Goal: Task Accomplishment & Management: Use online tool/utility

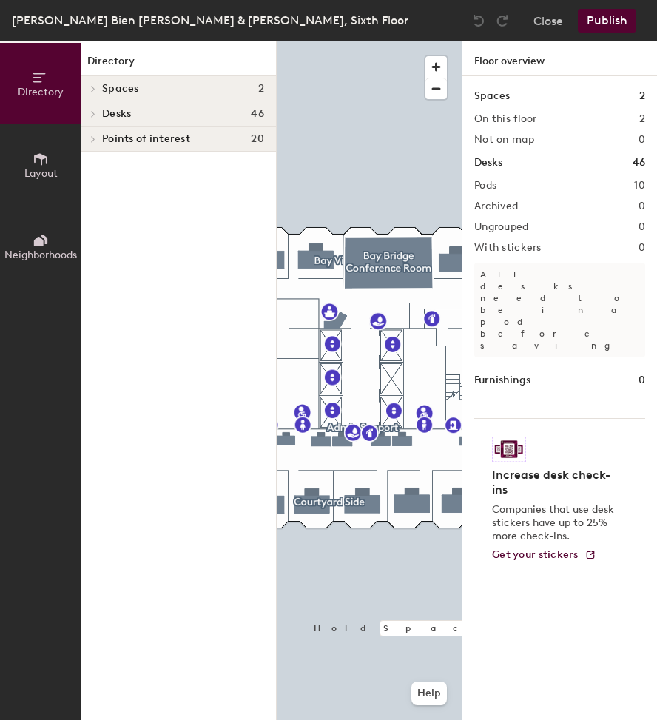
click at [95, 115] on icon at bounding box center [93, 113] width 6 height 7
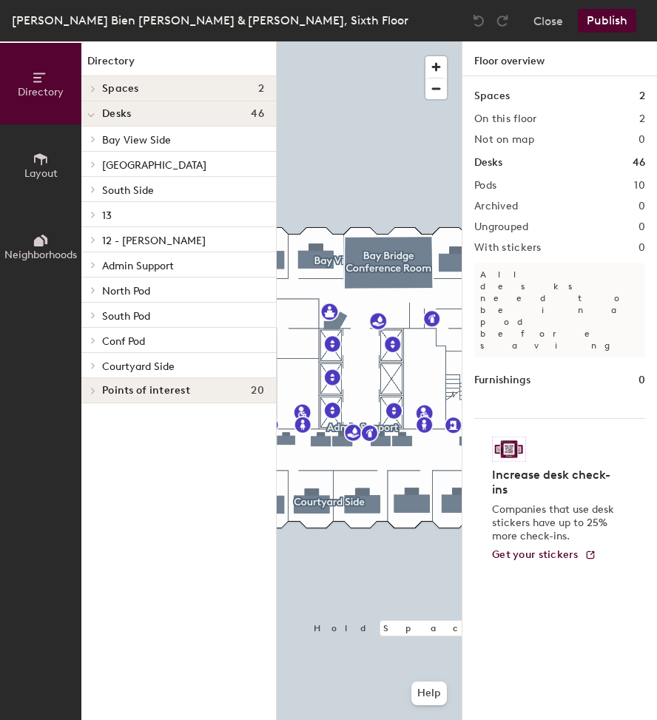
click at [95, 185] on div at bounding box center [90, 189] width 19 height 24
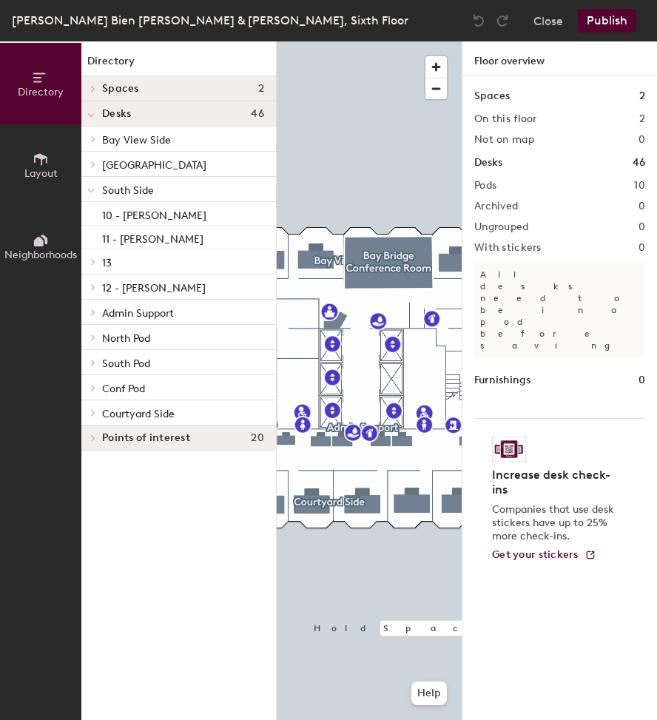
click at [95, 185] on div at bounding box center [90, 189] width 19 height 24
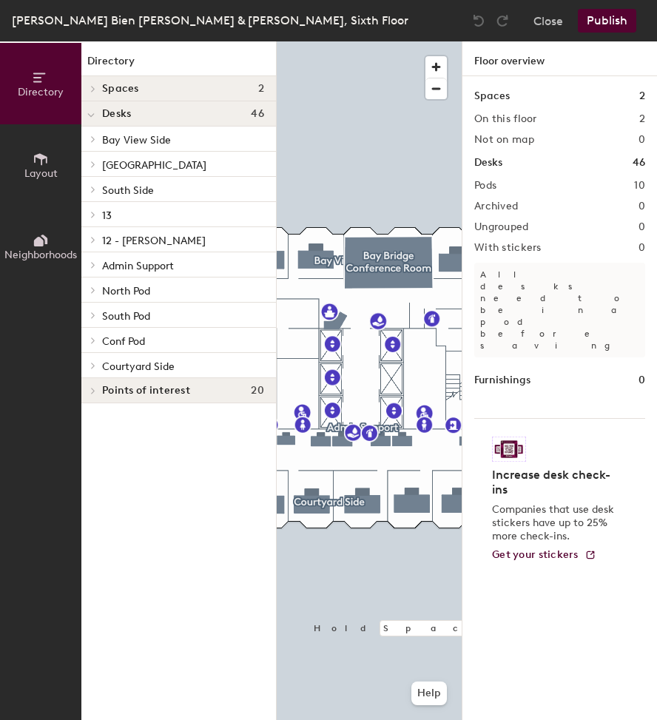
click at [90, 164] on icon at bounding box center [93, 164] width 6 height 7
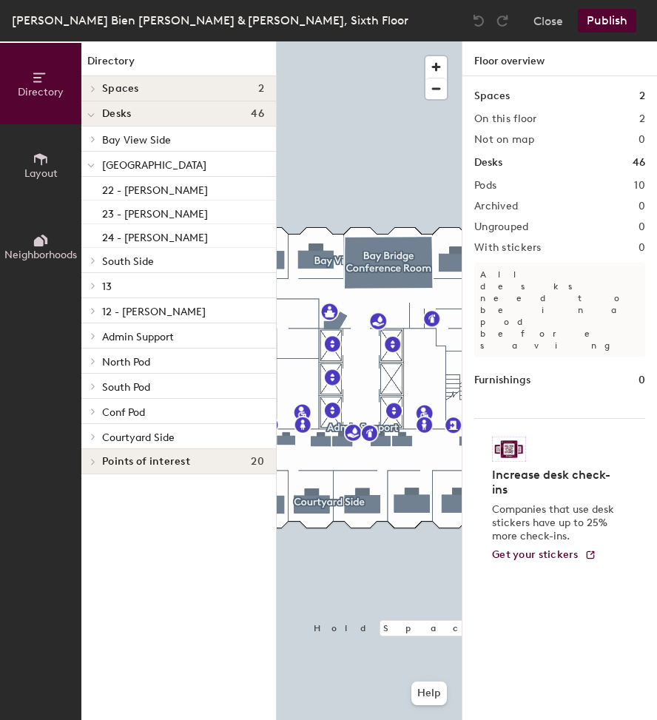
click at [90, 164] on icon at bounding box center [90, 166] width 7 height 6
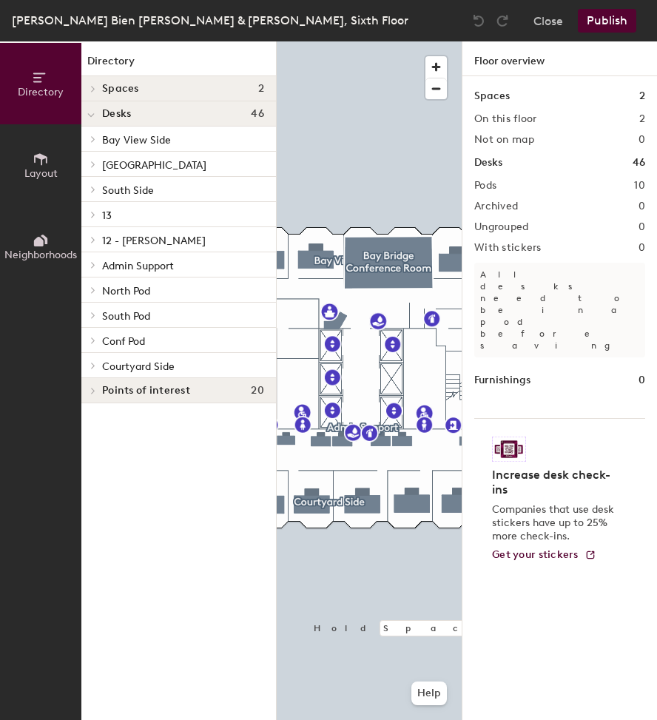
click at [90, 190] on icon at bounding box center [93, 189] width 6 height 7
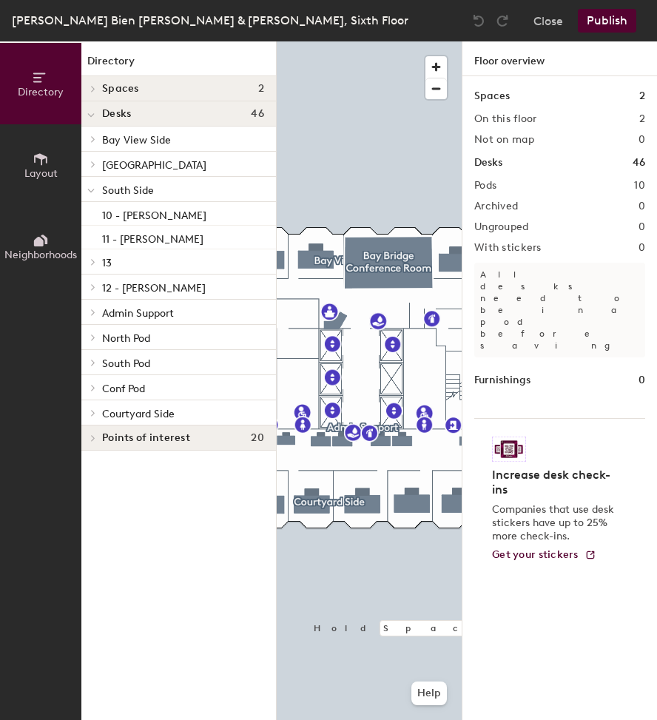
click at [90, 191] on icon at bounding box center [91, 191] width 6 height 3
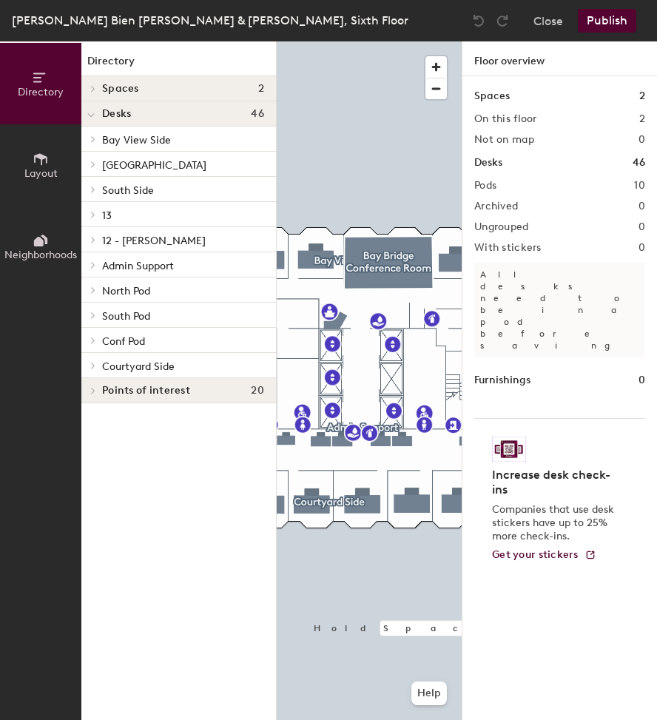
click at [99, 134] on div at bounding box center [90, 139] width 19 height 24
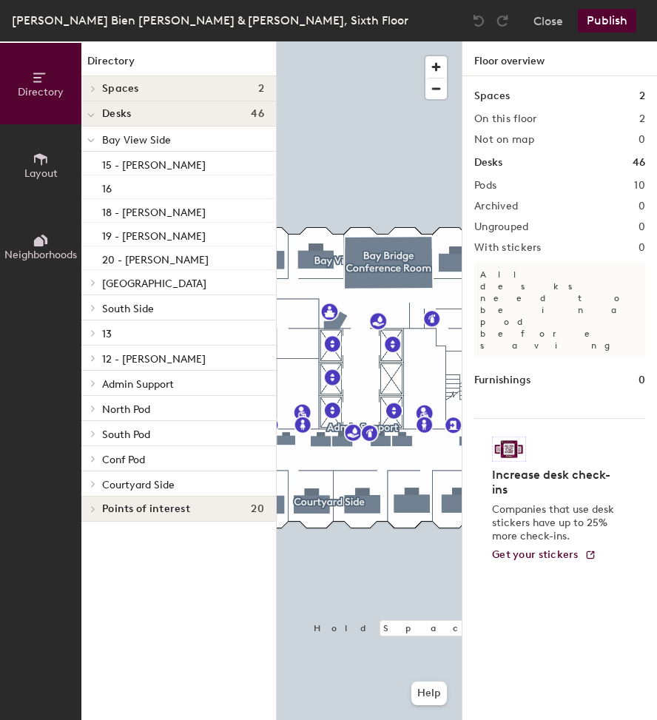
click at [99, 134] on div at bounding box center [90, 139] width 19 height 24
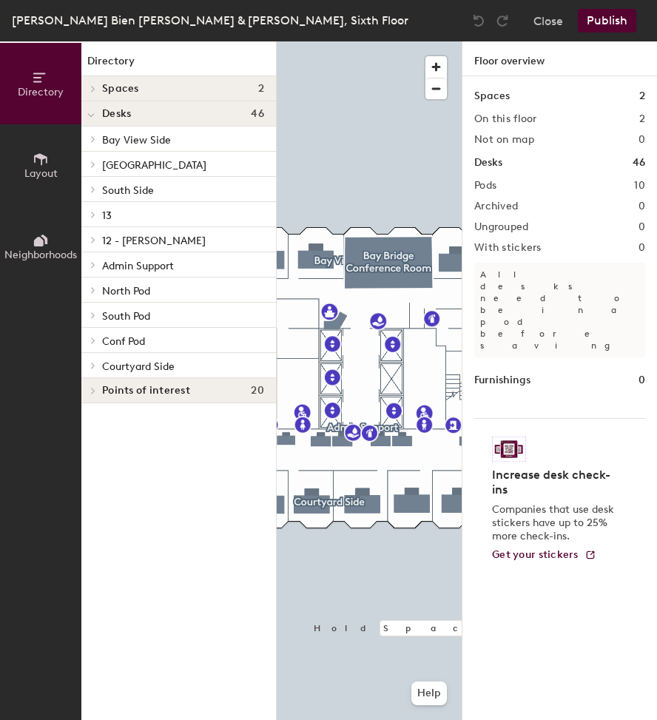
click at [93, 315] on icon at bounding box center [93, 315] width 6 height 7
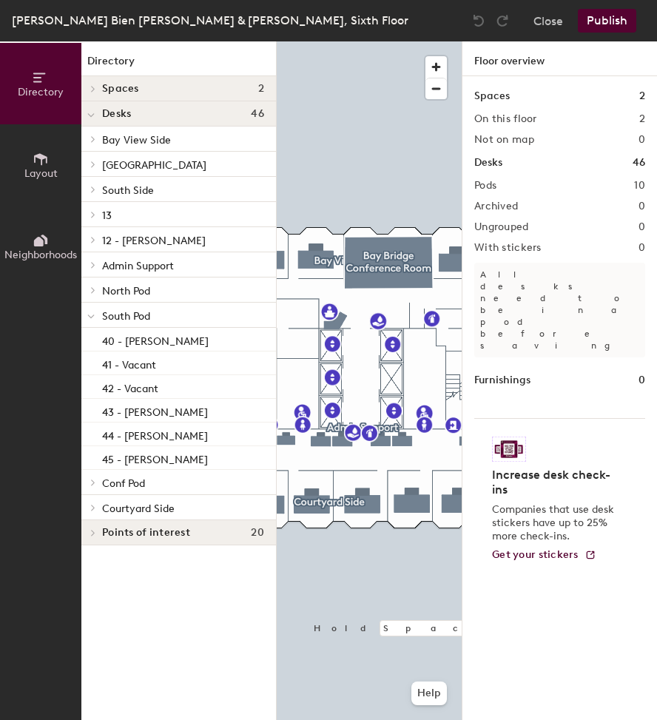
click at [93, 315] on icon at bounding box center [90, 317] width 7 height 6
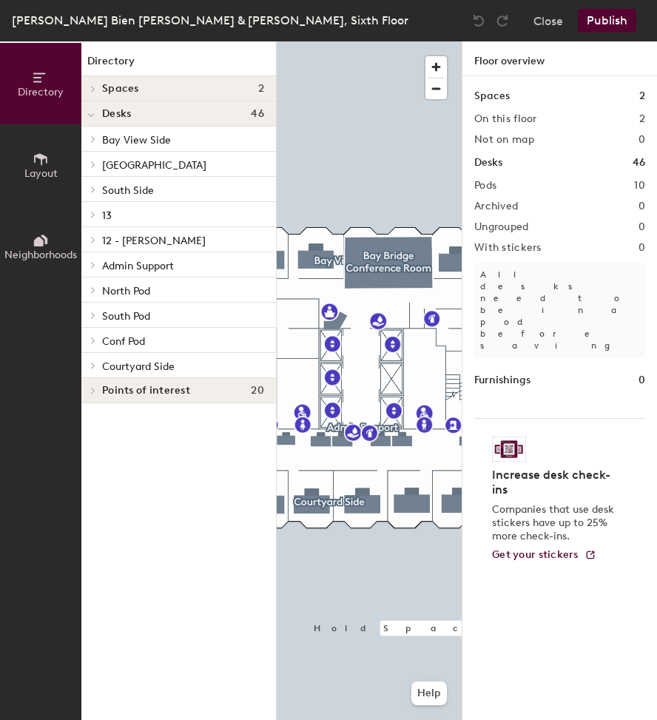
click at [93, 192] on icon at bounding box center [93, 189] width 6 height 7
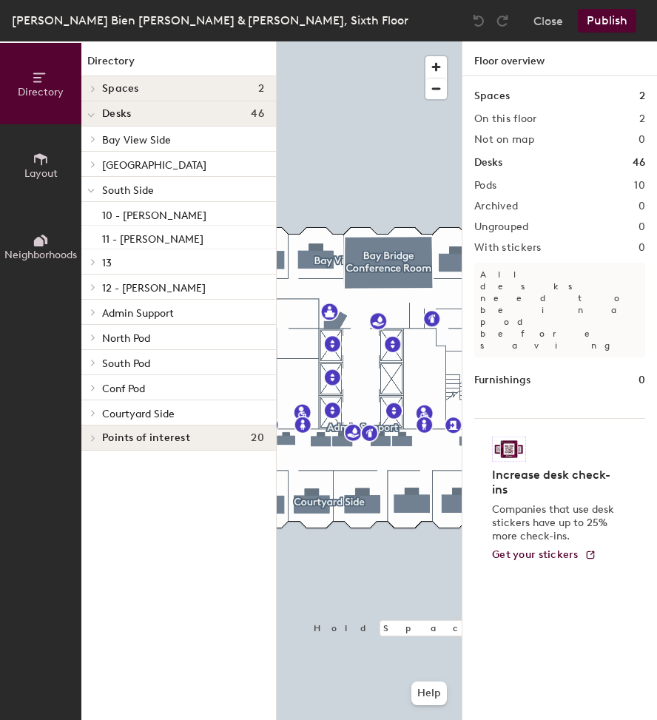
click at [93, 192] on icon at bounding box center [90, 191] width 7 height 6
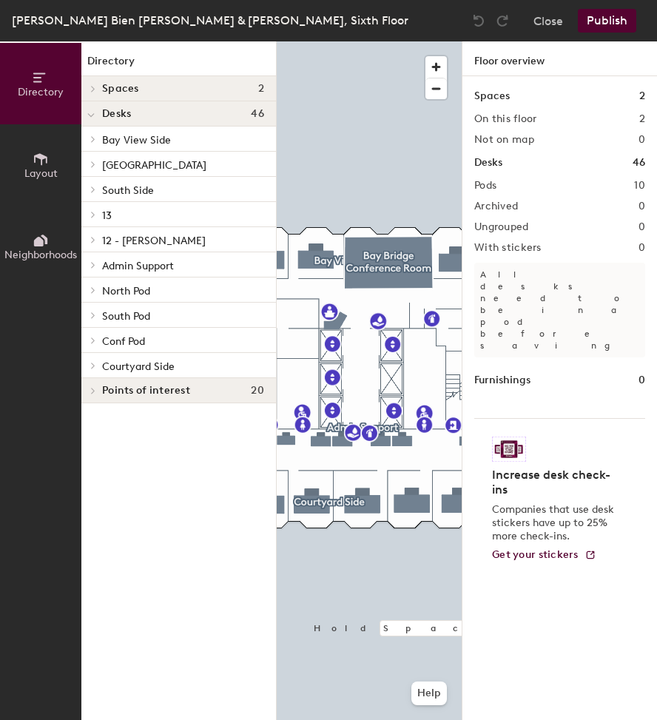
click at [91, 171] on div at bounding box center [90, 164] width 19 height 24
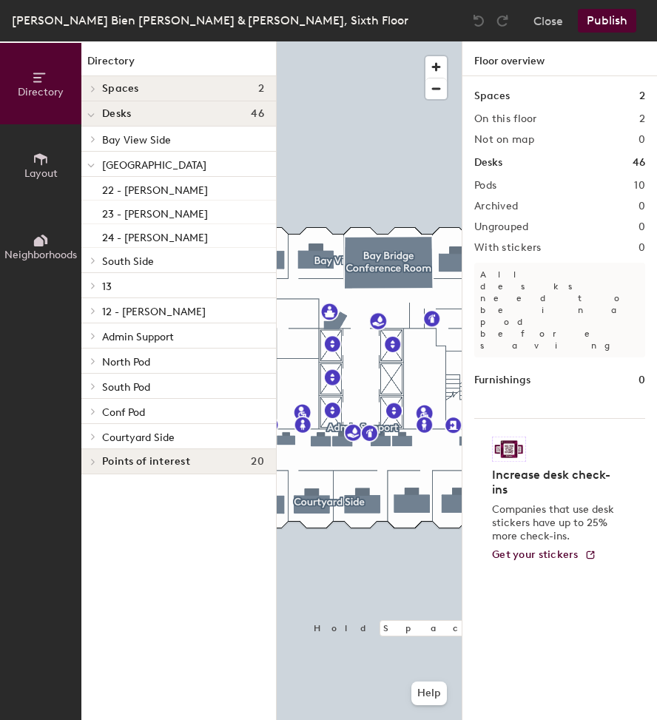
click at [91, 171] on span at bounding box center [90, 165] width 7 height 13
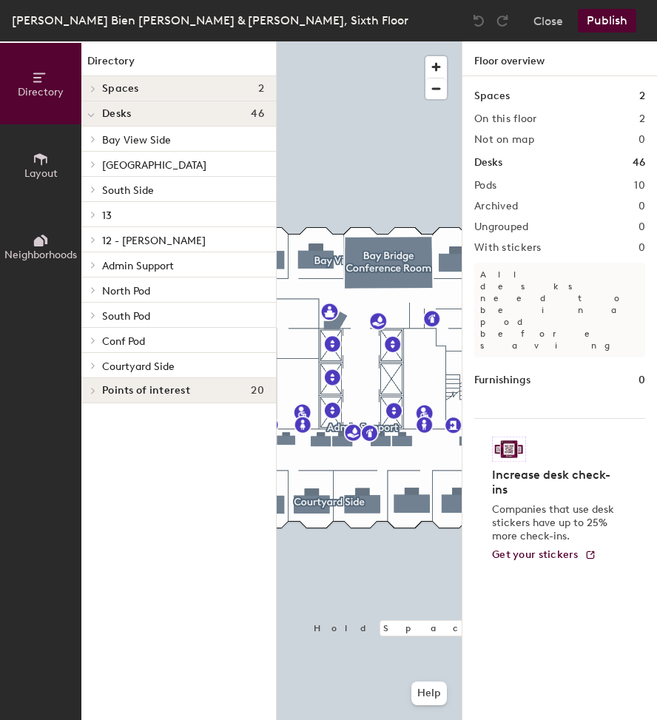
click at [90, 147] on div at bounding box center [90, 139] width 19 height 24
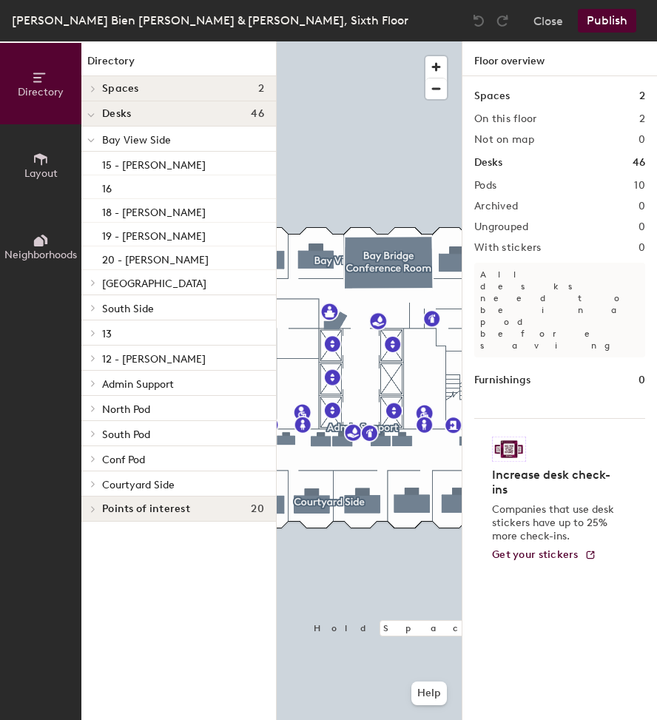
click at [90, 147] on div at bounding box center [90, 141] width 7 height 16
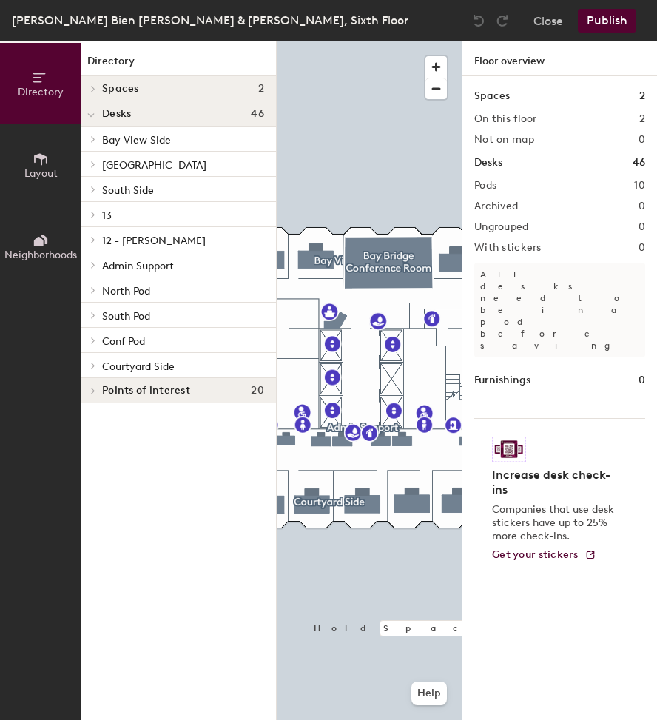
click at [88, 363] on span at bounding box center [92, 365] width 13 height 7
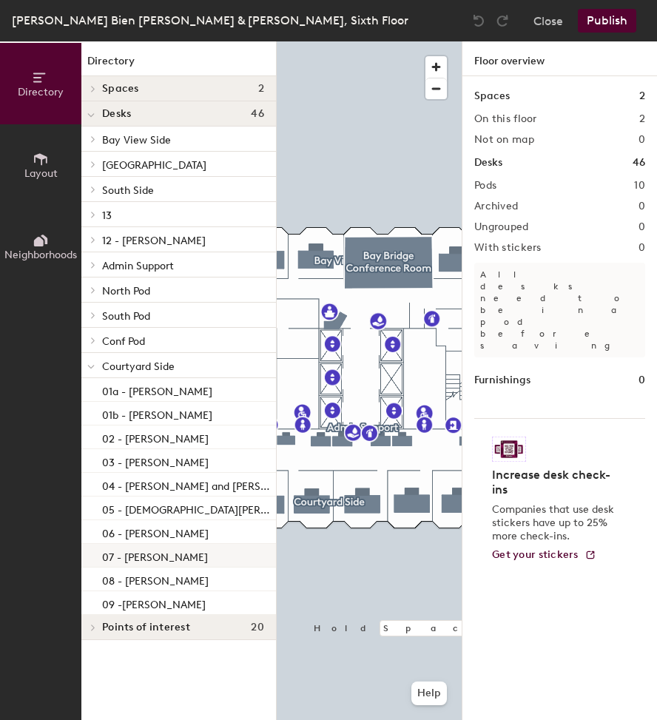
click at [167, 562] on p "07 - [PERSON_NAME]" at bounding box center [155, 555] width 106 height 17
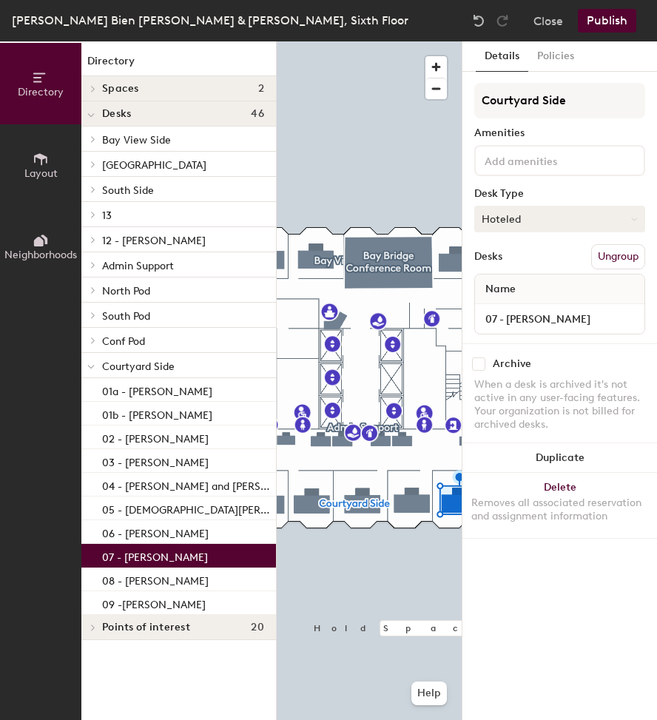
click at [555, 220] on button "Hoteled" at bounding box center [560, 219] width 171 height 27
click at [513, 306] on div "Hoteled" at bounding box center [549, 309] width 148 height 22
click at [607, 20] on button "Publish" at bounding box center [607, 21] width 58 height 24
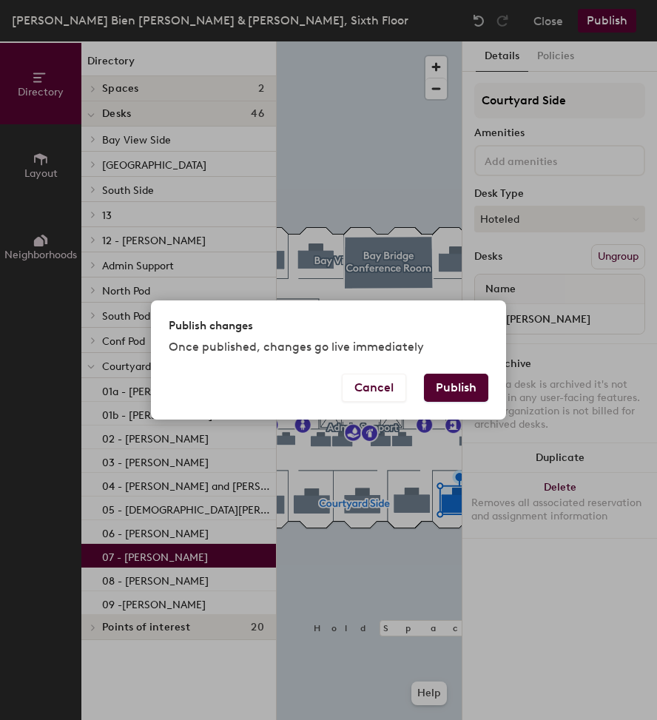
click at [468, 392] on button "Publish" at bounding box center [456, 388] width 64 height 28
